Goal: Check status: Check status

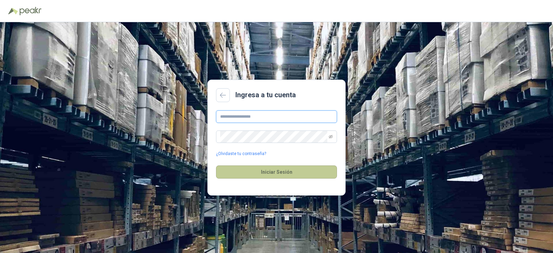
type input "**********"
click at [275, 169] on button "Iniciar Sesión" at bounding box center [276, 171] width 121 height 13
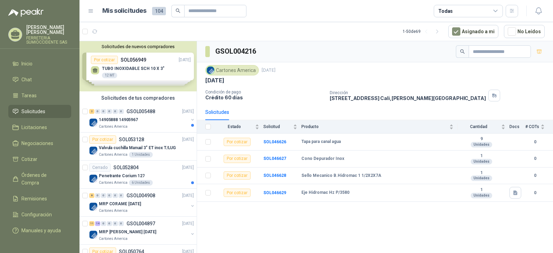
click at [35, 112] on span "Solicitudes" at bounding box center [33, 111] width 24 height 8
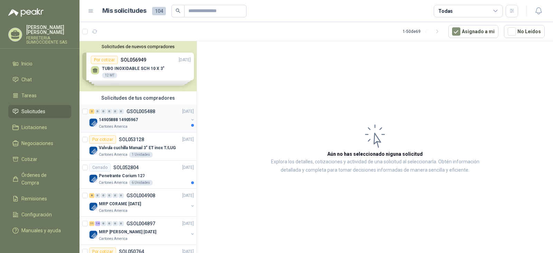
click at [149, 122] on div "14905888 14905967" at bounding box center [143, 119] width 89 height 8
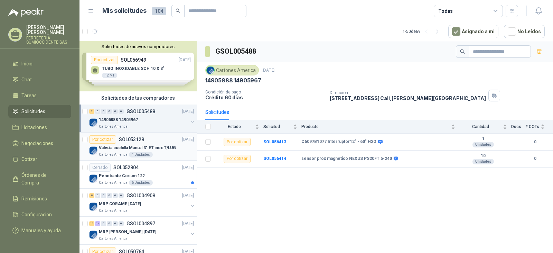
click at [151, 140] on div "Por cotizar SOL053128 [DATE]" at bounding box center [141, 139] width 105 height 8
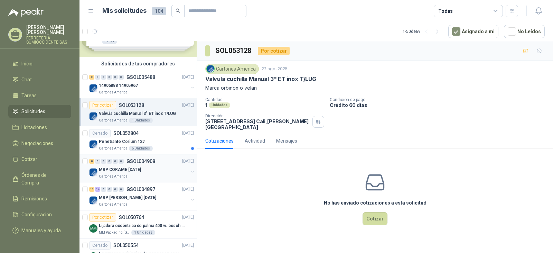
scroll to position [35, 0]
click at [164, 173] on div "MRP CORAME [DATE]" at bounding box center [143, 169] width 89 height 8
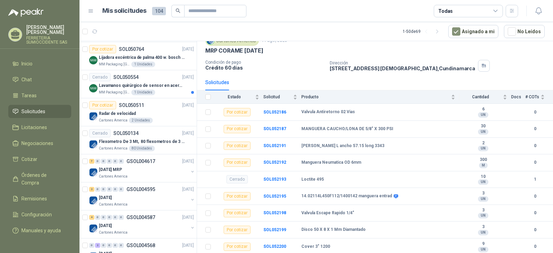
scroll to position [104, 0]
